Goal: Transaction & Acquisition: Purchase product/service

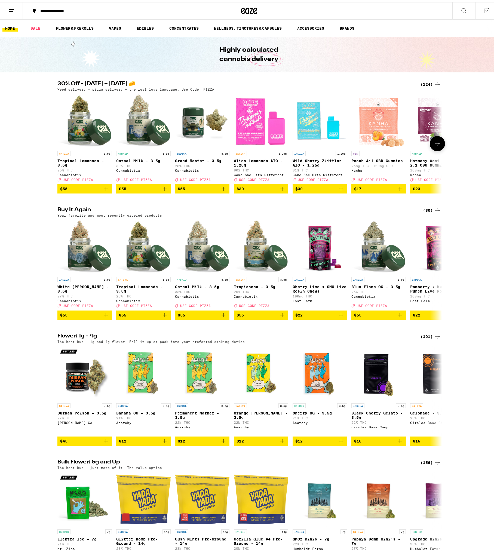
click at [196, 116] on img "Open page for Grand Master - 3.5g from Cannabiotix" at bounding box center [202, 119] width 54 height 54
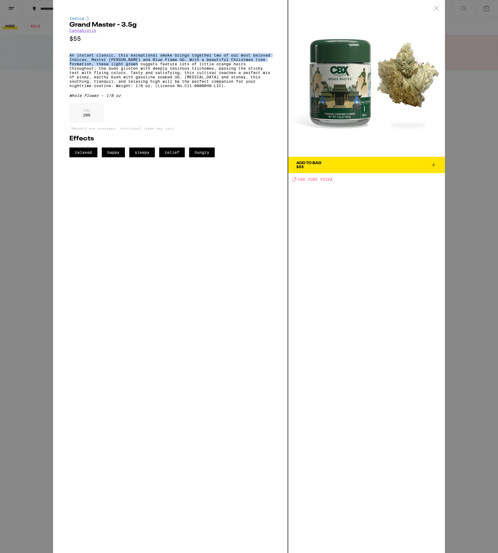
drag, startPoint x: 136, startPoint y: 46, endPoint x: 133, endPoint y: 67, distance: 21.5
click at [133, 67] on div "Indica Grand Master - 3.5g Cannabiotix $55 An instant classic, this exceptional…" at bounding box center [170, 86] width 202 height 141
click at [133, 67] on p "An instant classic, this exceptional smoke brings together two of our most belo…" at bounding box center [170, 70] width 202 height 35
click at [28, 172] on div "Indica Grand Master - 3.5g Cannabiotix $55 An instant classic, this exceptional…" at bounding box center [249, 276] width 498 height 553
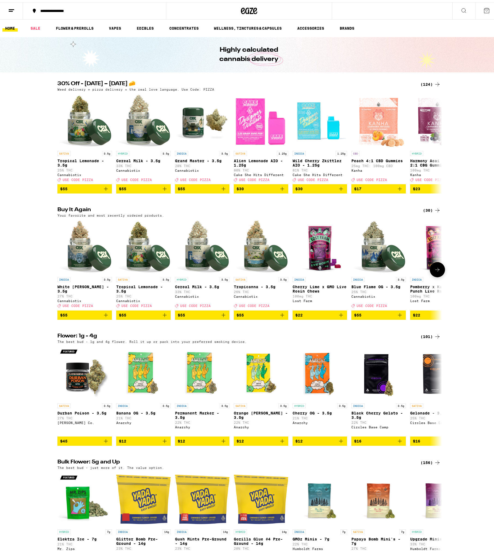
click at [211, 318] on button "$55" at bounding box center [202, 313] width 54 height 9
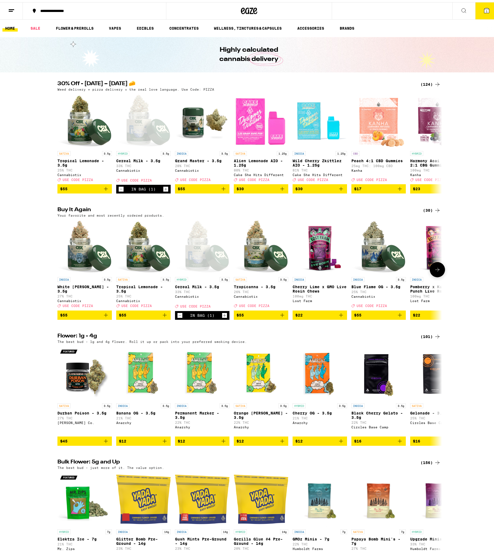
click at [161, 316] on icon "Add to bag" at bounding box center [164, 313] width 7 height 7
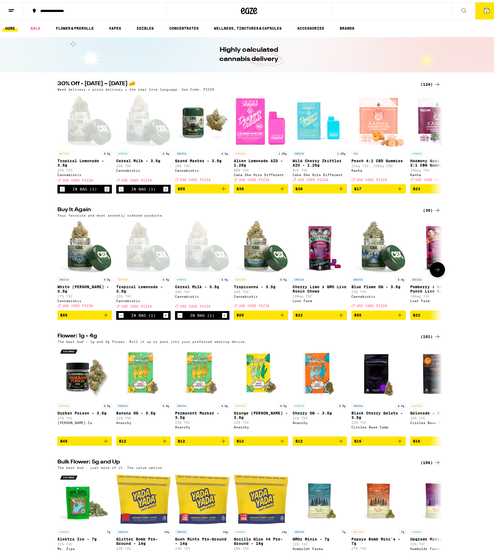
click at [87, 316] on span "$55" at bounding box center [84, 313] width 49 height 7
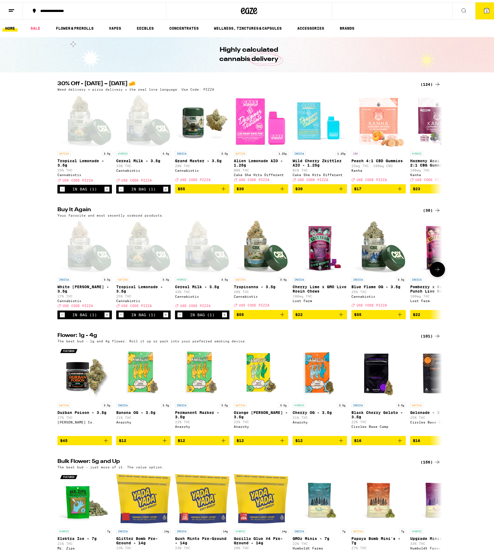
click at [106, 314] on icon "Increment" at bounding box center [107, 312] width 3 height 3
click at [486, 6] on icon at bounding box center [487, 8] width 7 height 7
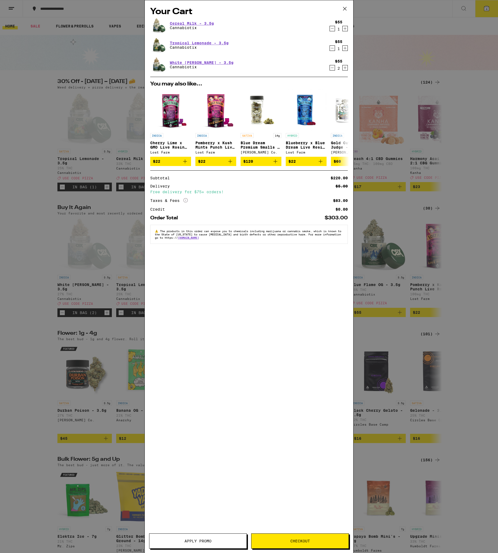
click at [207, 546] on button "Apply Promo" at bounding box center [198, 541] width 98 height 15
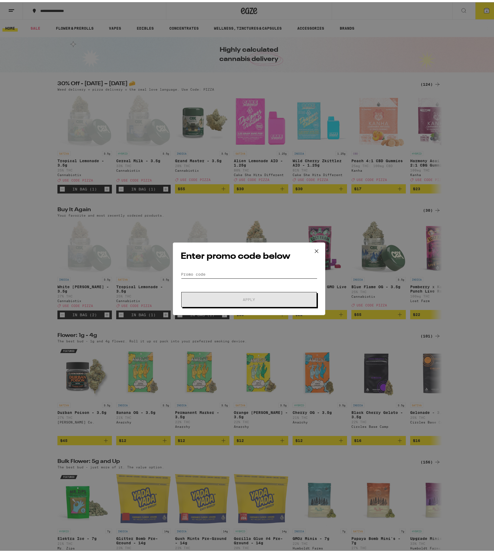
click at [245, 273] on input "Promo Code" at bounding box center [249, 272] width 137 height 8
type input "pizza"
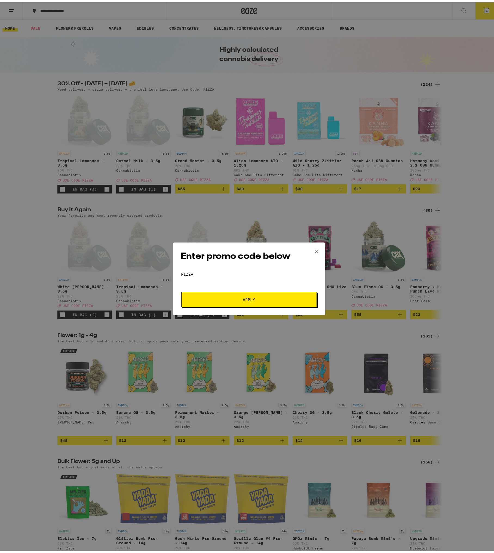
click at [255, 299] on span "Apply" at bounding box center [249, 298] width 98 height 4
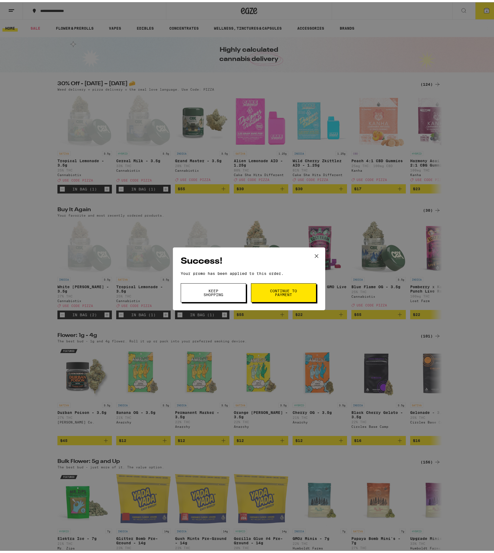
click at [270, 289] on span "Continue to payment" at bounding box center [284, 291] width 28 height 8
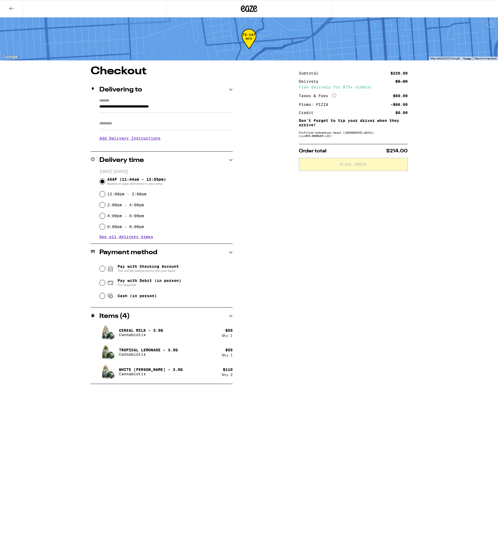
click at [325, 252] on div "Subtotal $220.00 Delivery $5.00 Free delivery for $75+ orders! Taxes & Fees Mor…" at bounding box center [353, 225] width 109 height 318
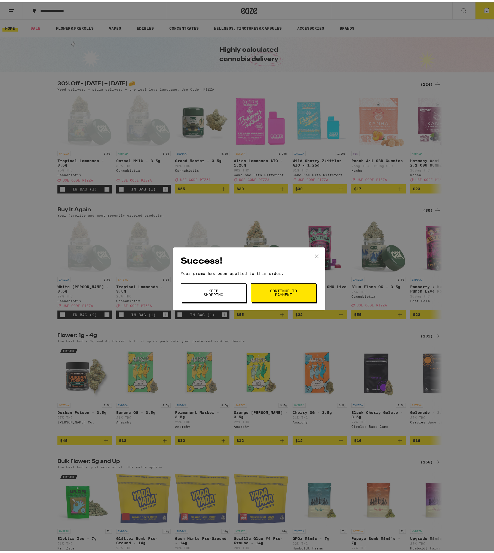
click at [315, 253] on icon at bounding box center [316, 253] width 3 height 3
click at [315, 254] on icon at bounding box center [317, 254] width 8 height 8
click at [224, 292] on span "Keep Shopping" at bounding box center [214, 291] width 28 height 8
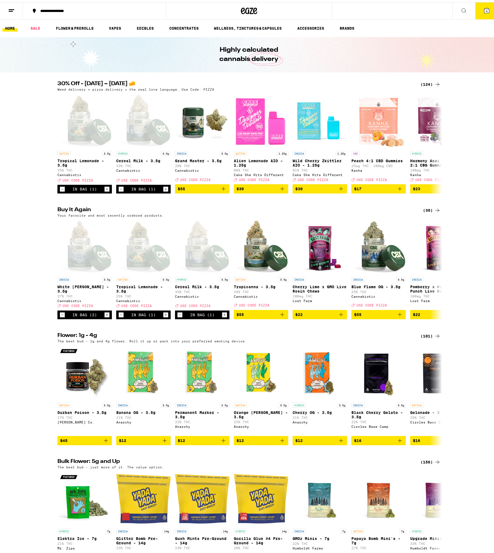
click at [293, 298] on div "Success! Your promo has been applied to this order. Promo Code Keep Shopping Co…" at bounding box center [249, 276] width 498 height 553
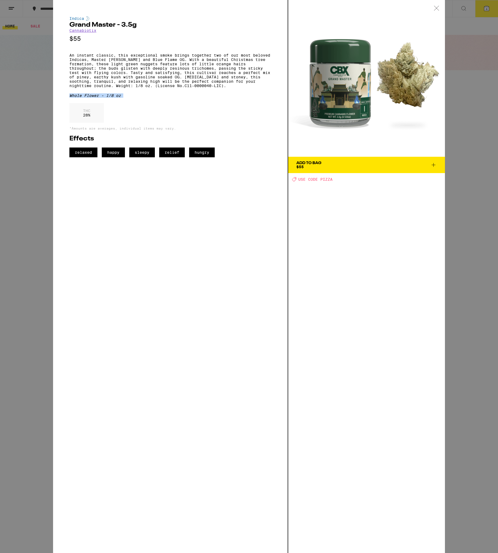
click at [23, 105] on div "Indica Grand Master - 3.5g Cannabiotix $55 An instant classic, this exceptional…" at bounding box center [249, 276] width 498 height 553
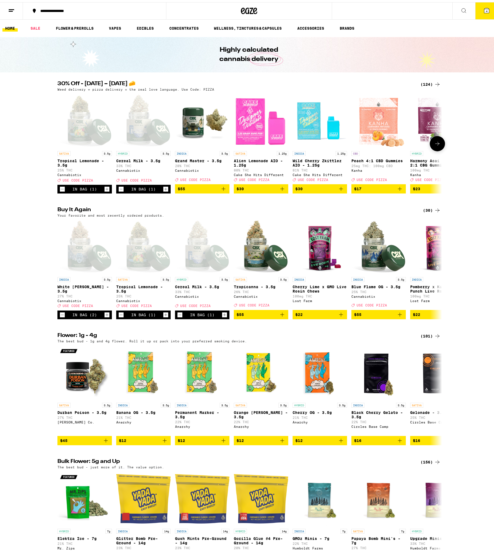
click at [216, 190] on span "$55" at bounding box center [202, 187] width 49 height 7
click at [488, 11] on button "5" at bounding box center [486, 8] width 23 height 17
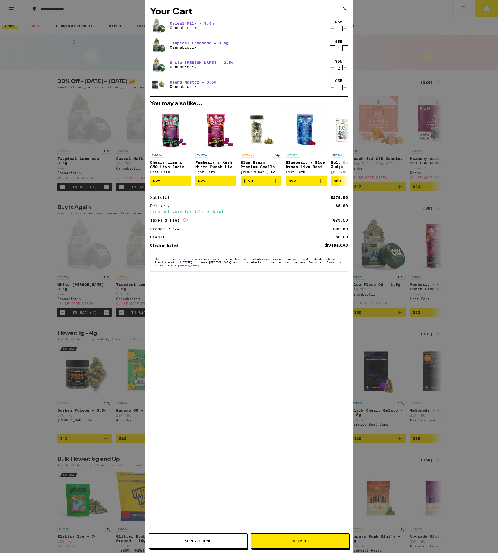
click at [332, 88] on icon "Decrement" at bounding box center [332, 87] width 5 height 7
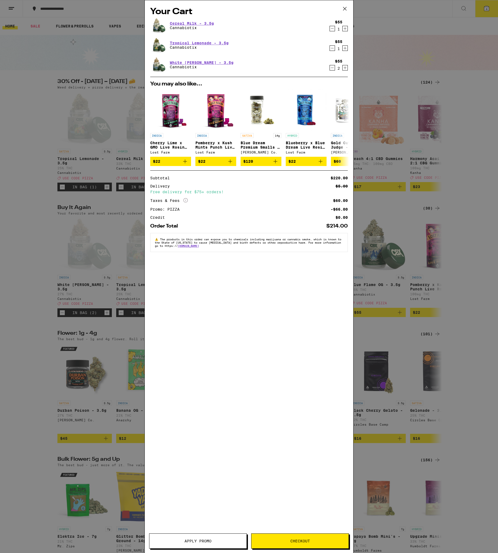
click at [346, 70] on icon "Increment" at bounding box center [345, 68] width 5 height 7
click at [347, 30] on icon "Increment" at bounding box center [345, 28] width 5 height 7
click at [333, 30] on icon "Decrement" at bounding box center [332, 28] width 5 height 7
click at [285, 542] on span "Checkout" at bounding box center [300, 541] width 97 height 4
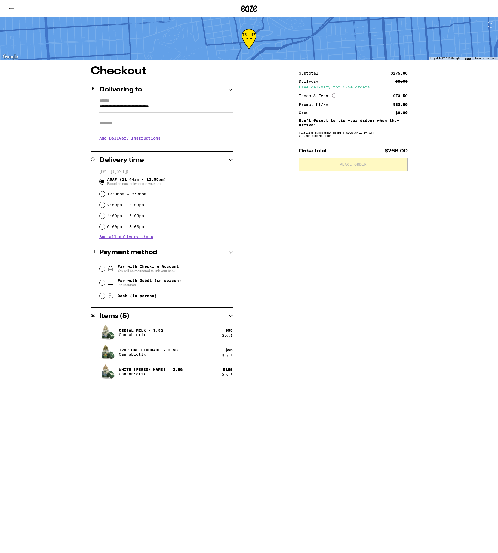
click at [152, 296] on span "Cash (in person)" at bounding box center [137, 296] width 39 height 4
click at [105, 296] on input "Cash (in person)" at bounding box center [102, 295] width 5 height 5
radio input "true"
click at [386, 168] on button "Place Order" at bounding box center [353, 164] width 109 height 13
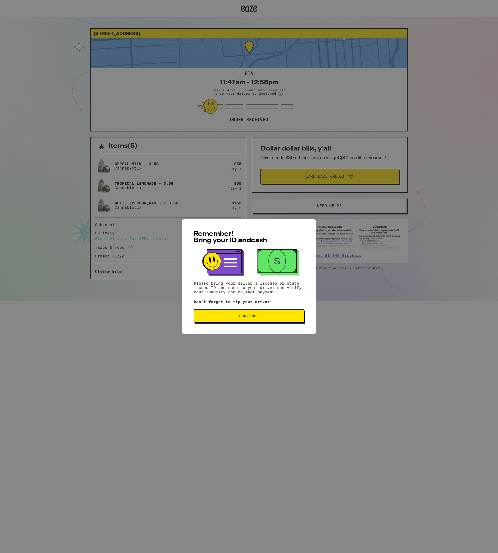
click at [289, 321] on button "Continue" at bounding box center [249, 316] width 111 height 13
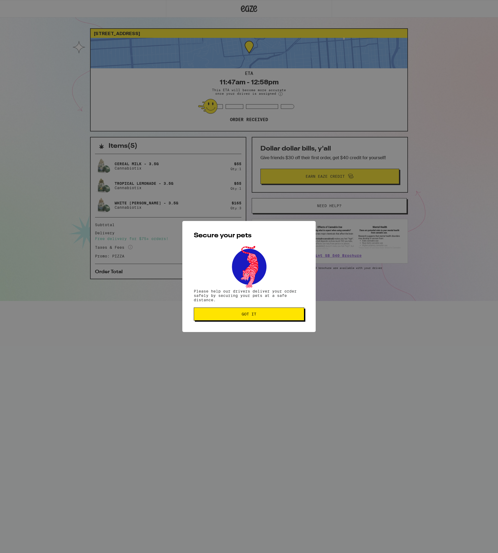
click at [289, 321] on button "Got it" at bounding box center [249, 314] width 111 height 13
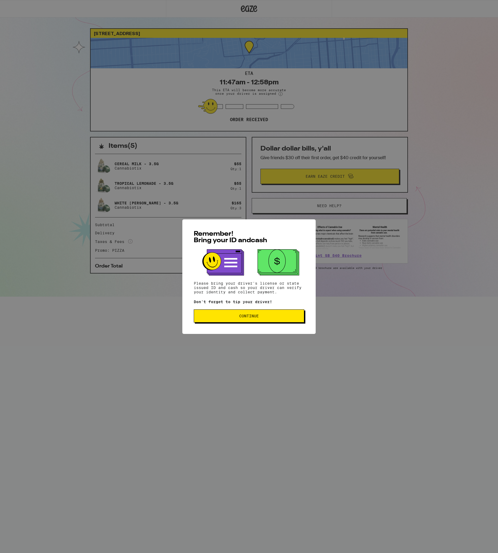
click at [265, 327] on div "Remember! Bring your ID and cash Please bring your driver's license or state is…" at bounding box center [248, 276] width 133 height 115
click at [263, 315] on button "Continue" at bounding box center [249, 316] width 111 height 13
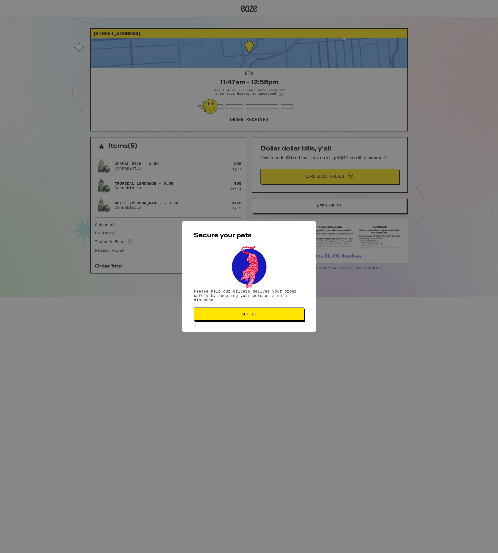
click at [263, 317] on button "Got it" at bounding box center [249, 314] width 111 height 13
